Goal: Task Accomplishment & Management: Use online tool/utility

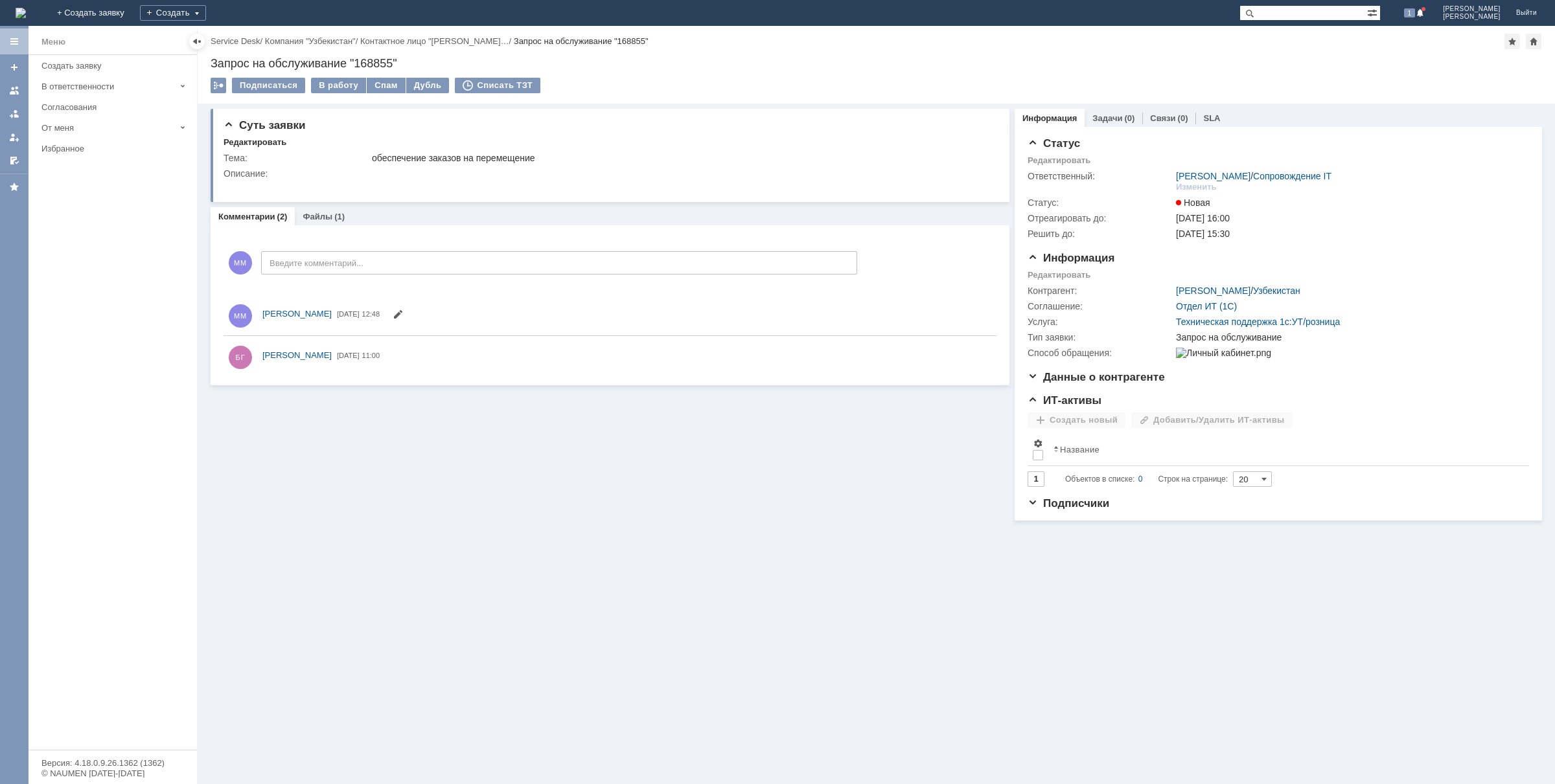
click at [26, 13] on img at bounding box center [20, 13] width 10 height 10
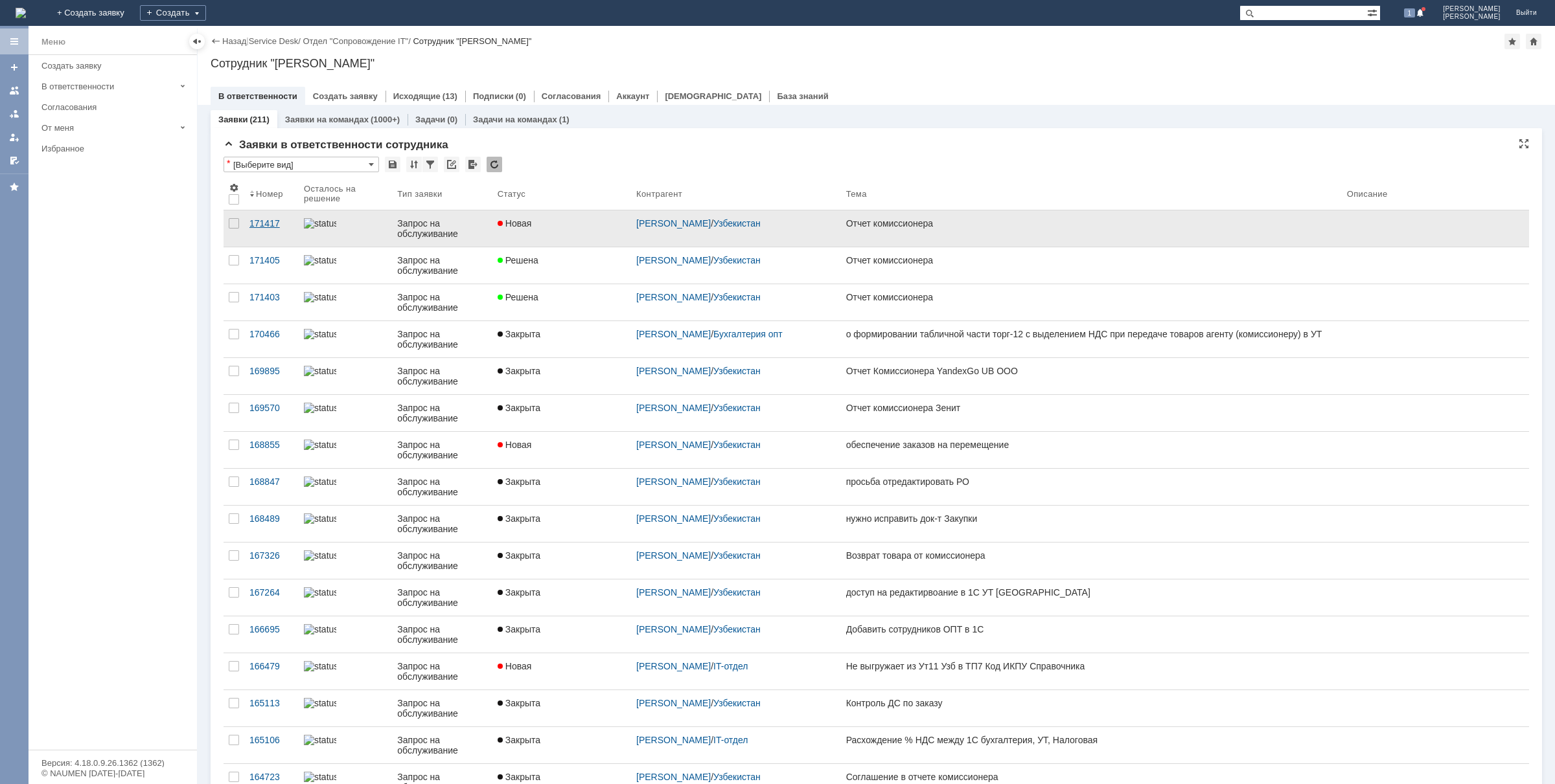
click at [267, 225] on div "171417" at bounding box center [271, 222] width 44 height 10
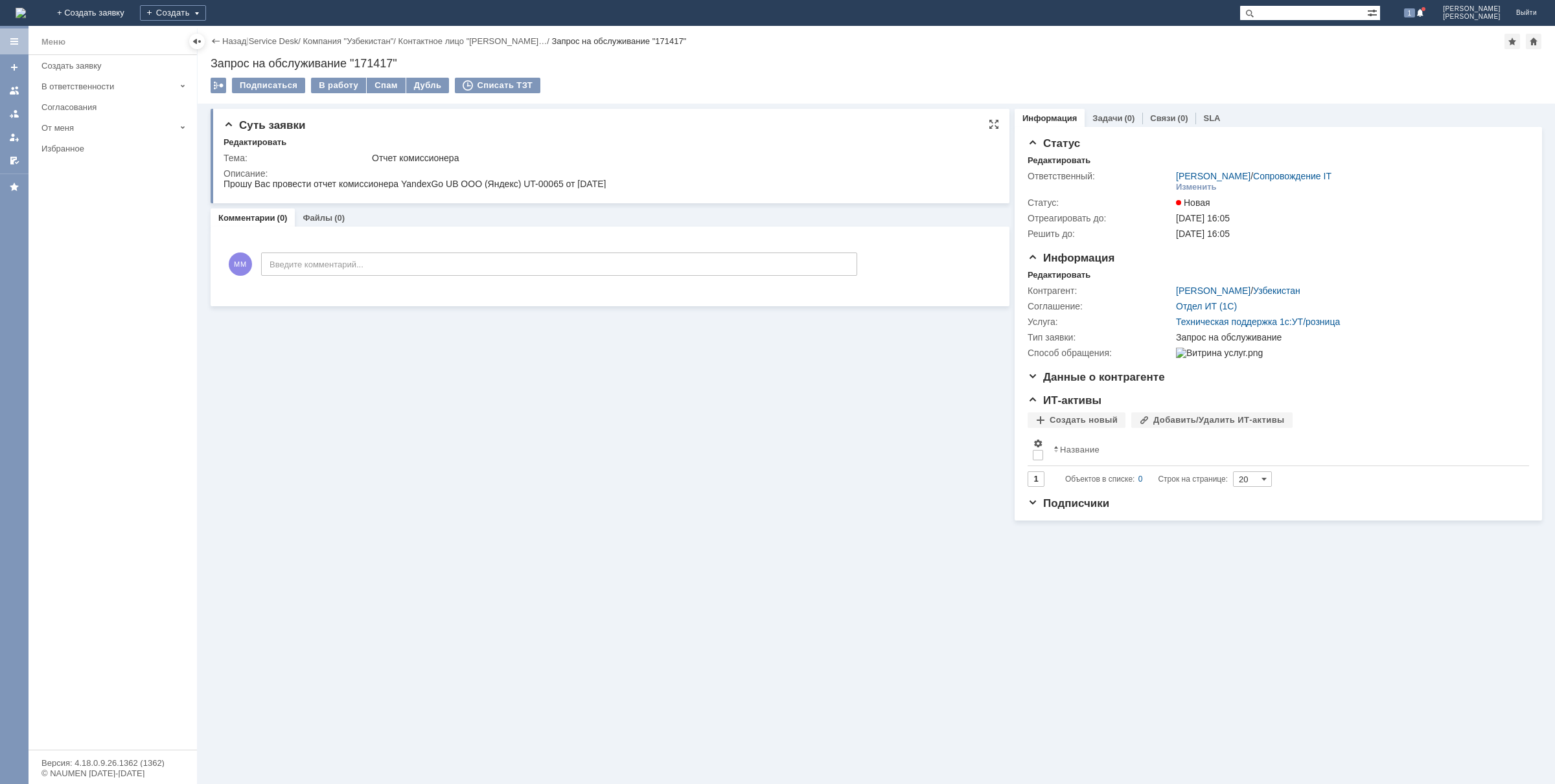
drag, startPoint x: 522, startPoint y: 185, endPoint x: 567, endPoint y: 185, distance: 45.0
click at [569, 185] on div "Прошу Вас провести отчет комиссионера YandexGo UB ООО (Яндекс) UT-00065 от [DAT…" at bounding box center [414, 183] width 382 height 10
drag, startPoint x: 563, startPoint y: 182, endPoint x: 523, endPoint y: 179, distance: 40.1
click at [523, 179] on div "Прошу Вас провести отчет комиссионера YandexGo UB ООО (Яндекс) UT-00065 от [DAT…" at bounding box center [414, 183] width 382 height 10
copy div "UT-00065"
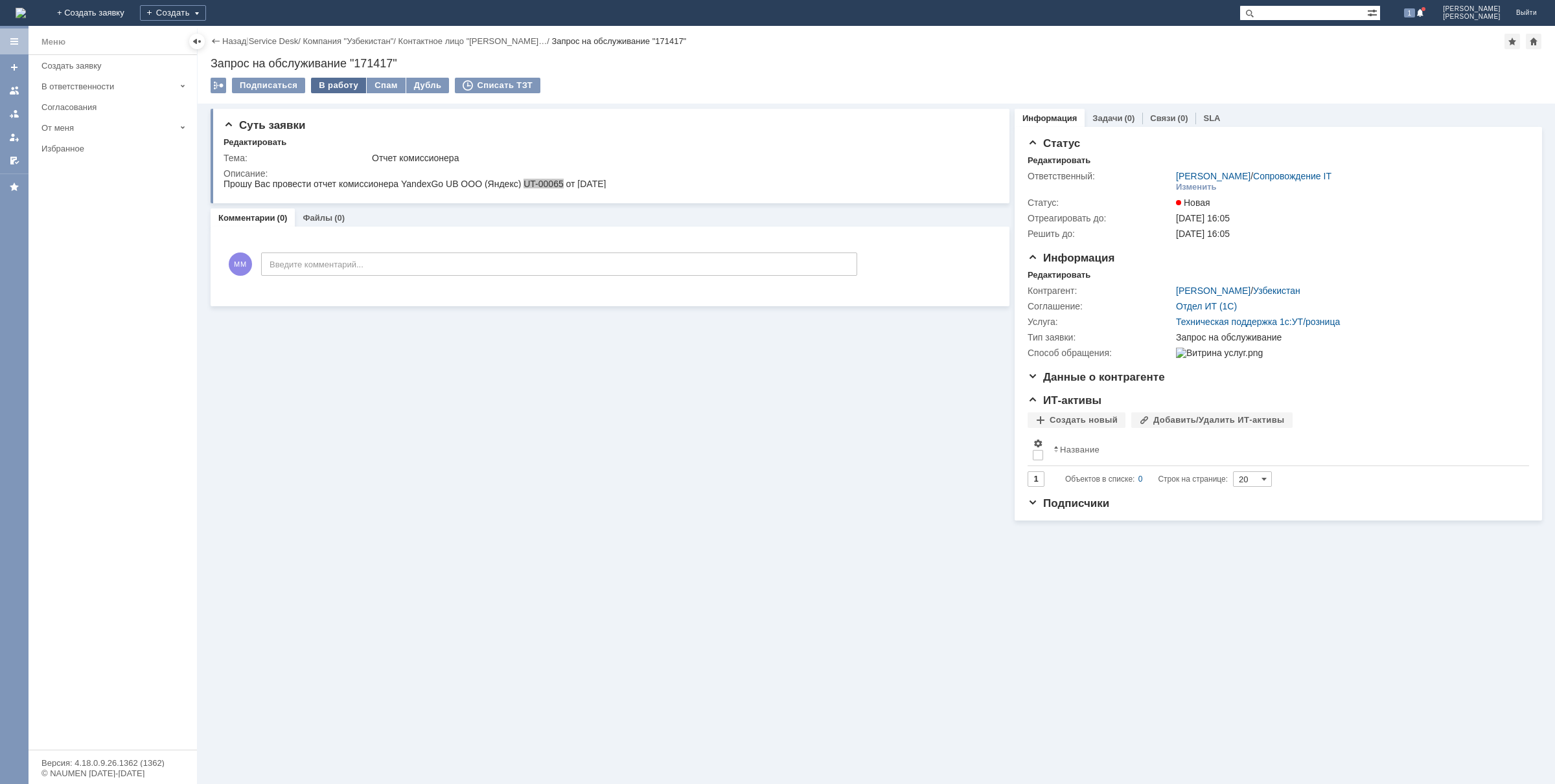
click at [332, 86] on div "В работу" at bounding box center [338, 85] width 55 height 15
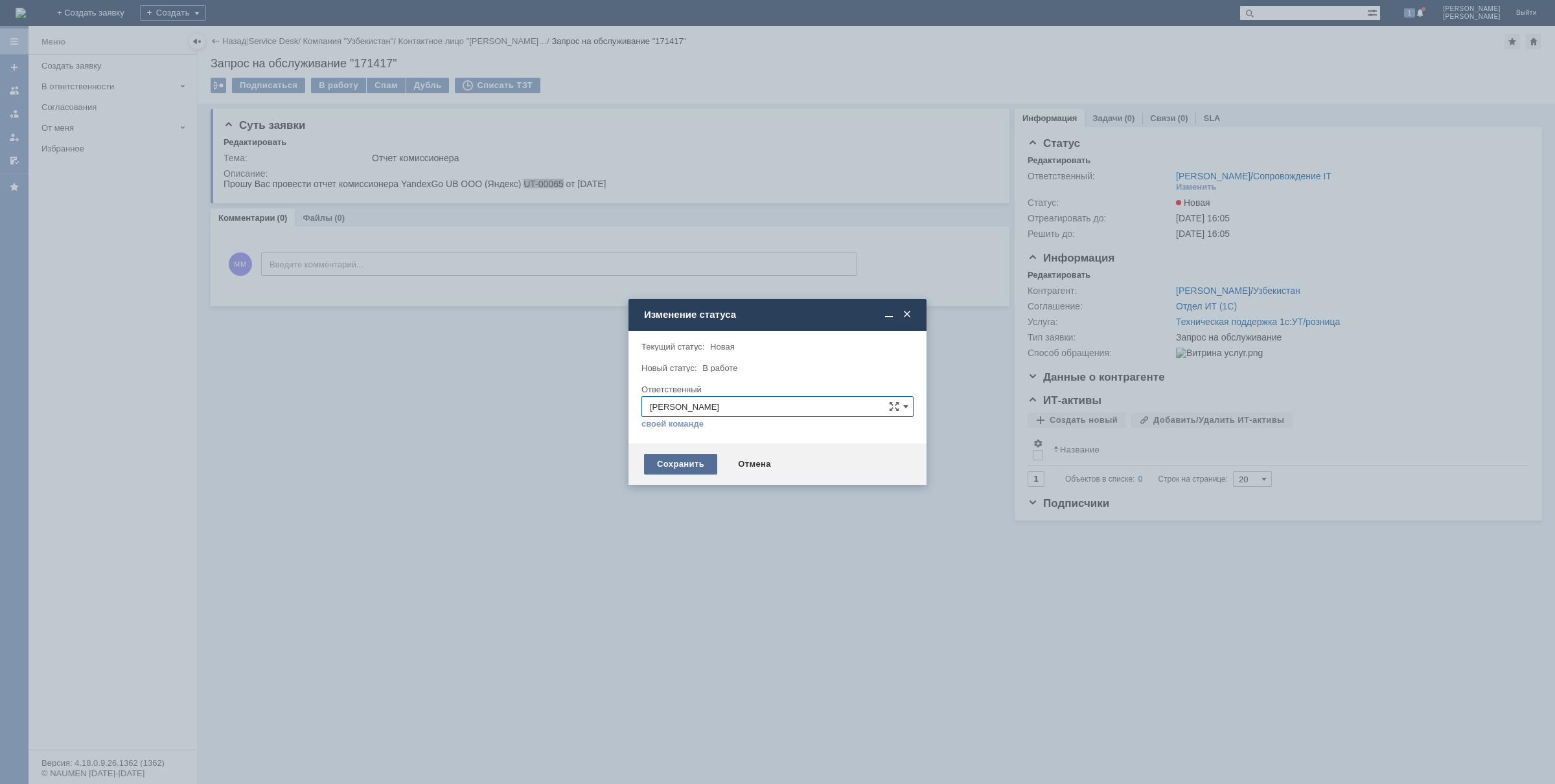
click at [680, 461] on div "Сохранить" at bounding box center [680, 464] width 73 height 21
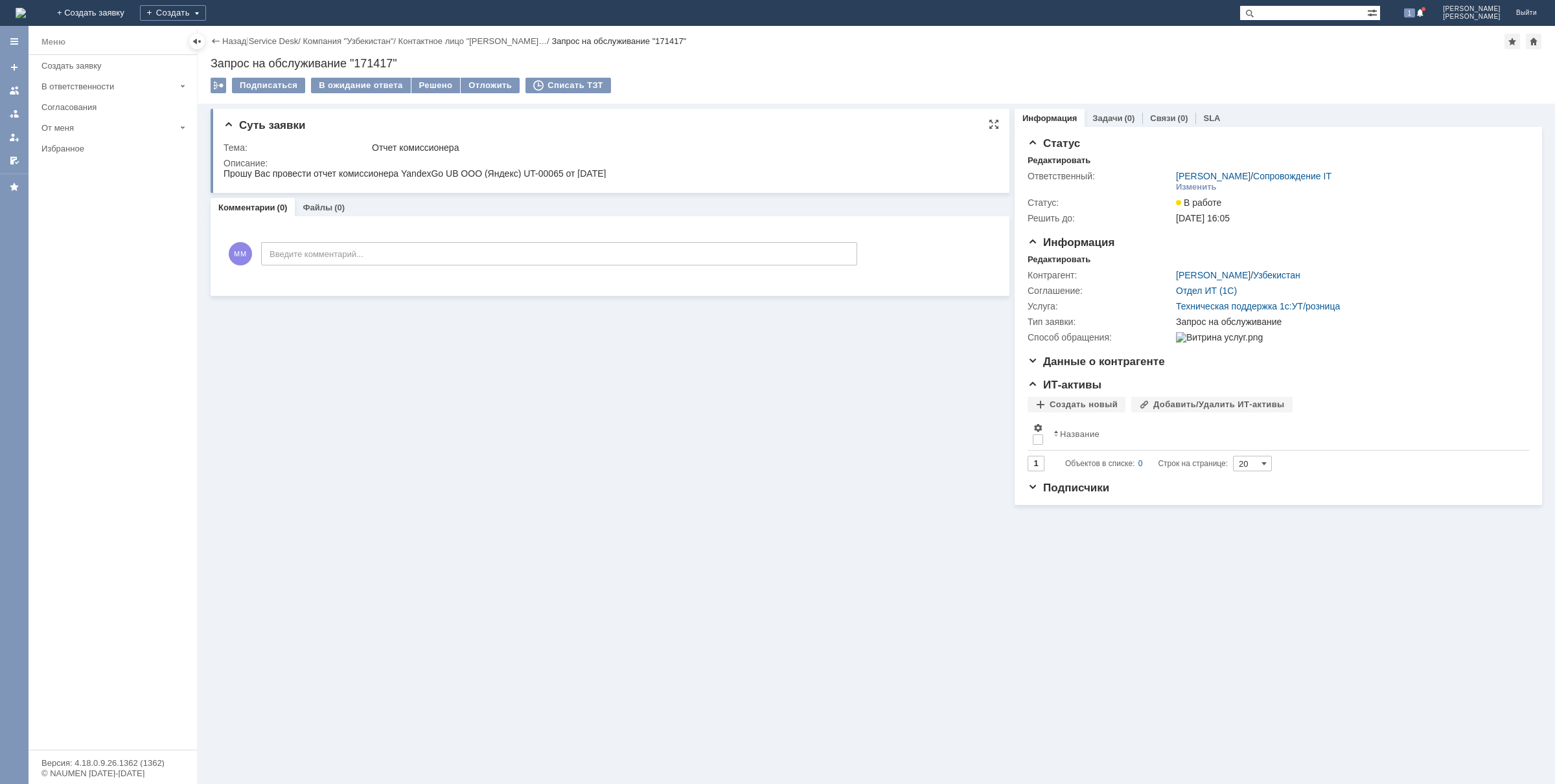
drag, startPoint x: 434, startPoint y: 83, endPoint x: 426, endPoint y: 122, distance: 39.8
click at [434, 85] on div "Решено" at bounding box center [436, 85] width 49 height 15
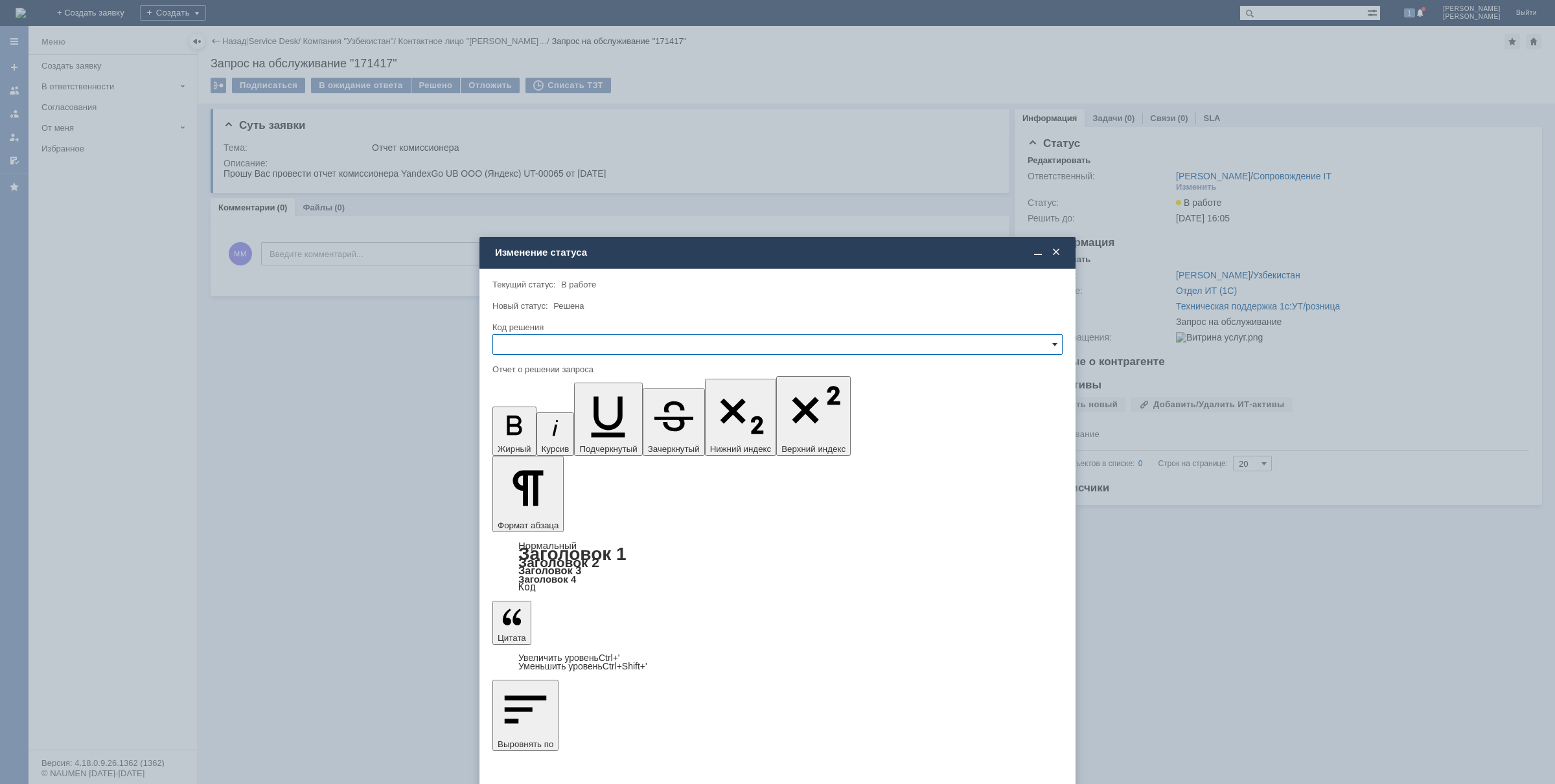
click at [1054, 344] on span at bounding box center [1054, 344] width 5 height 10
click at [545, 426] on div "Решено" at bounding box center [777, 431] width 569 height 21
type input "Решено"
